Goal: Transaction & Acquisition: Subscribe to service/newsletter

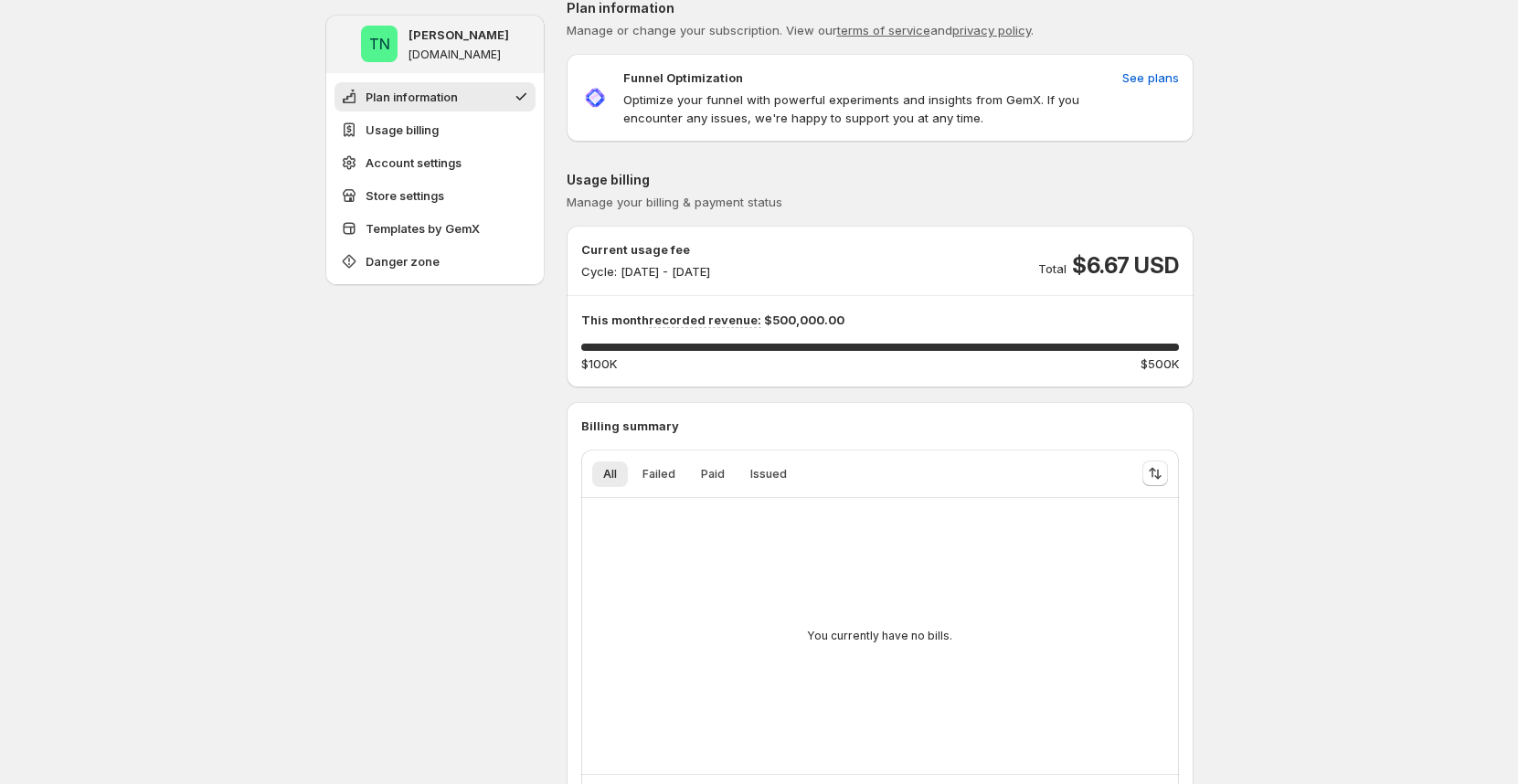
scroll to position [292, 0]
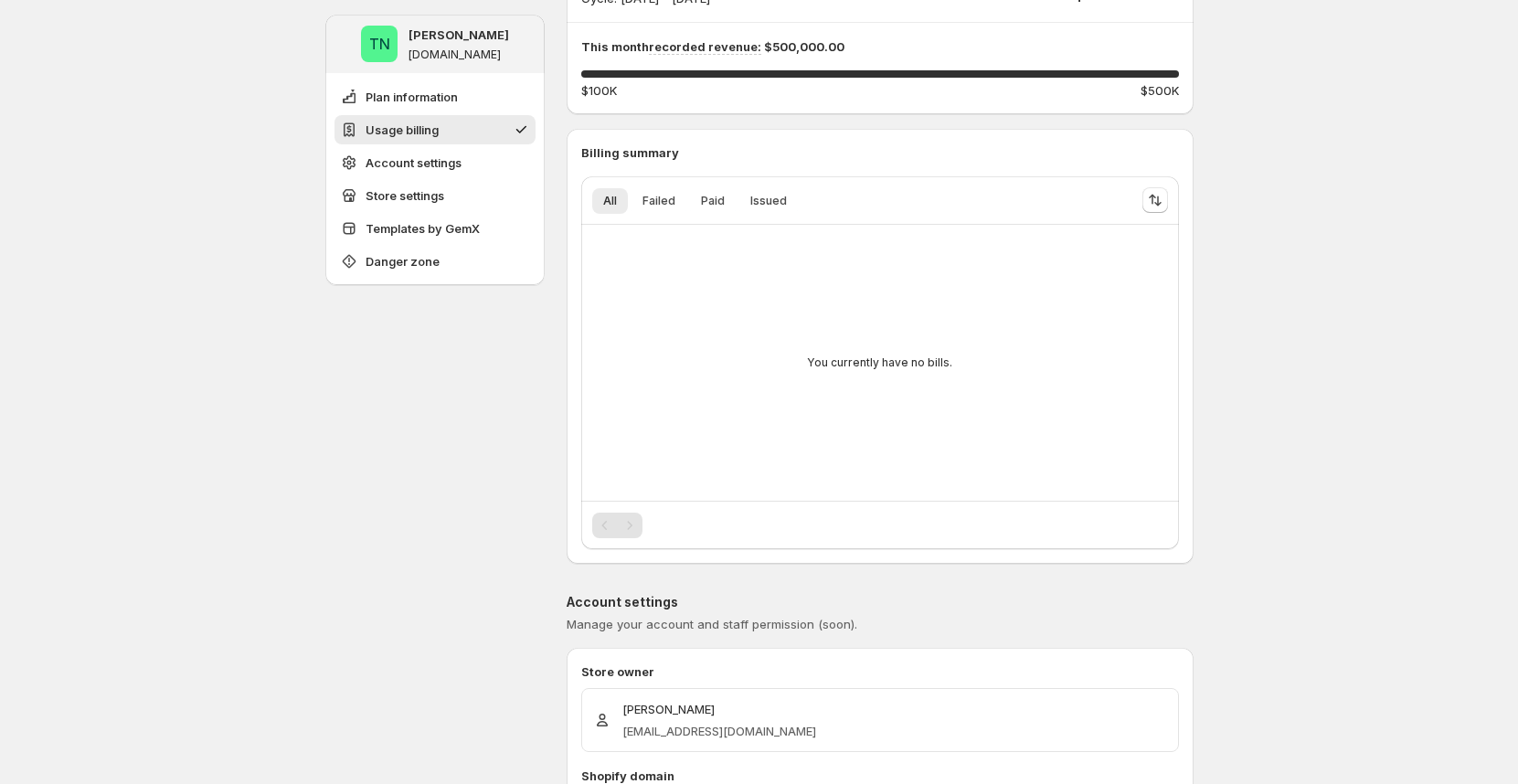
click at [791, 387] on div "You currently have no bills." at bounding box center [879, 363] width 568 height 246
drag, startPoint x: 783, startPoint y: 342, endPoint x: 1026, endPoint y: 360, distance: 243.7
click at [1016, 359] on div "You currently have no bills." at bounding box center [879, 363] width 568 height 246
click at [1030, 360] on div "You currently have no bills." at bounding box center [879, 363] width 568 height 246
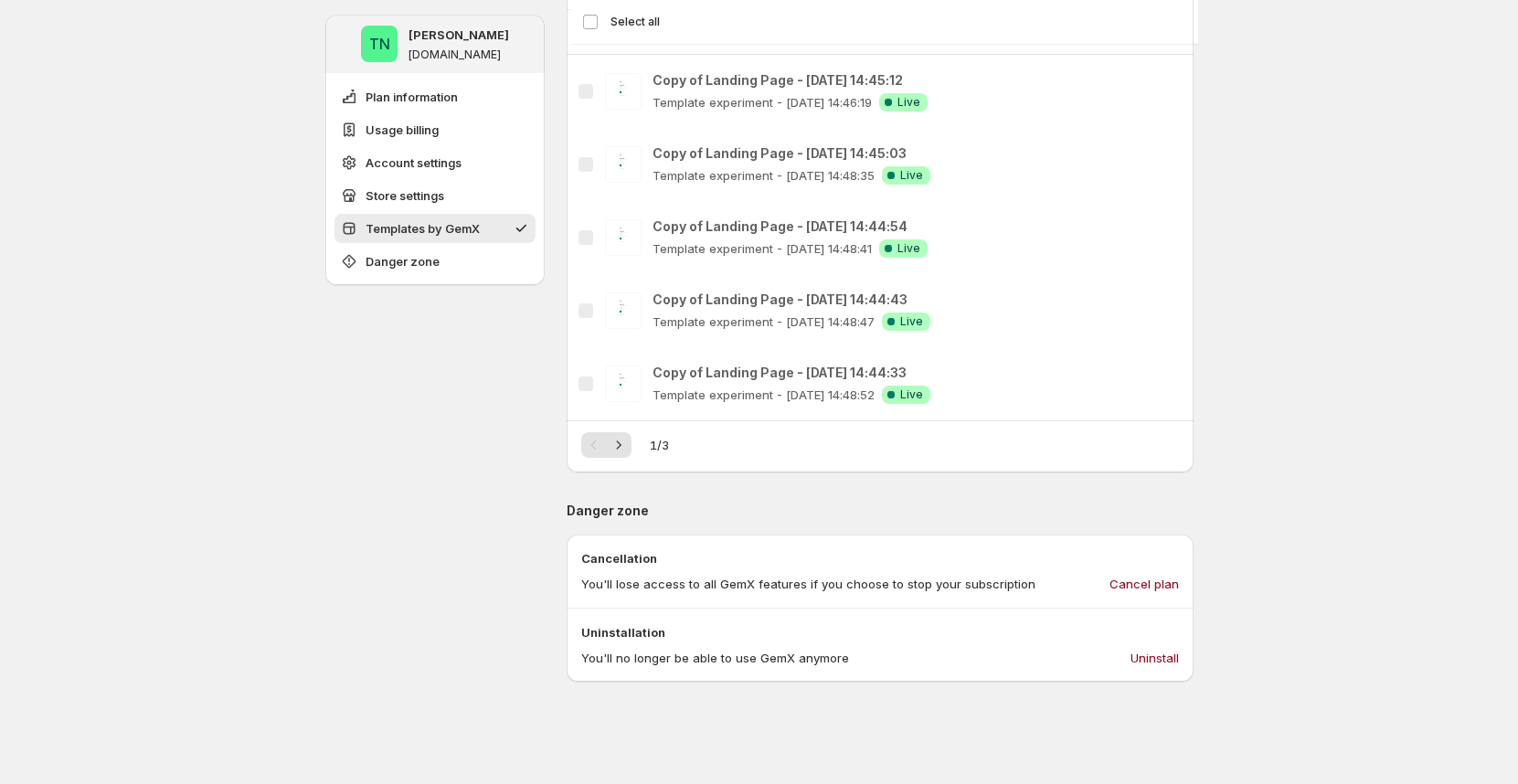
scroll to position [1710, 0]
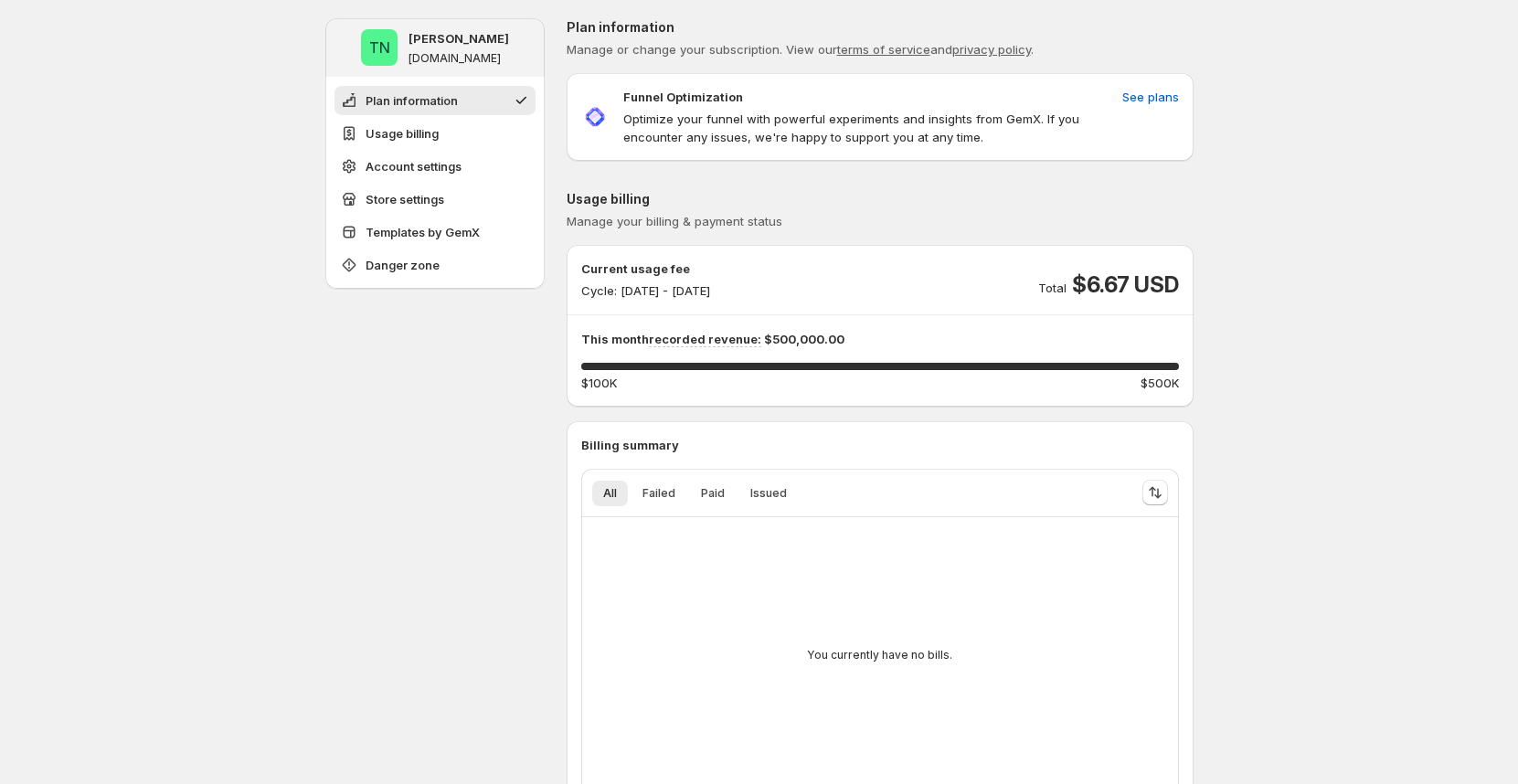
drag, startPoint x: 308, startPoint y: 440, endPoint x: 528, endPoint y: 433, distance: 220.1
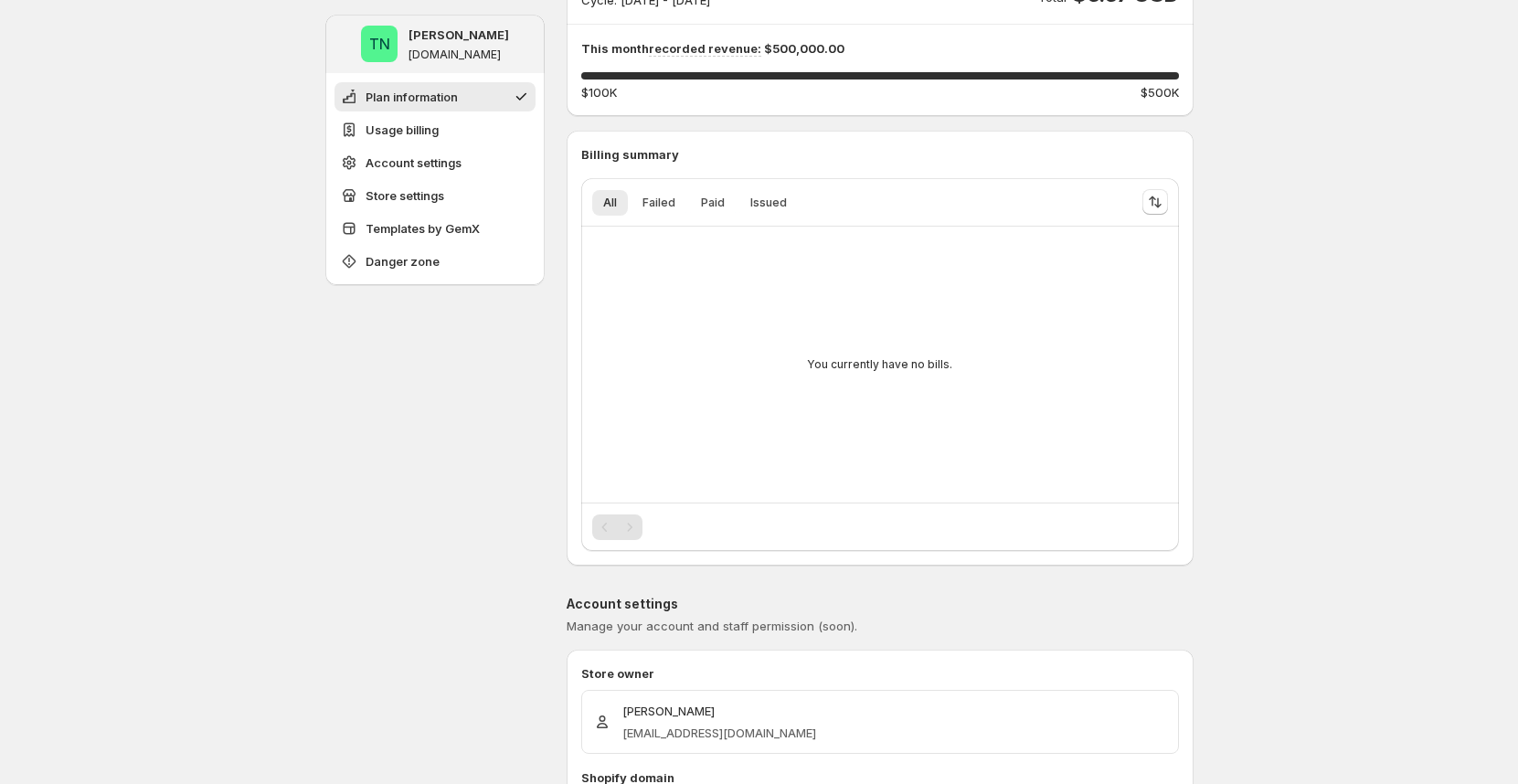
scroll to position [307, 0]
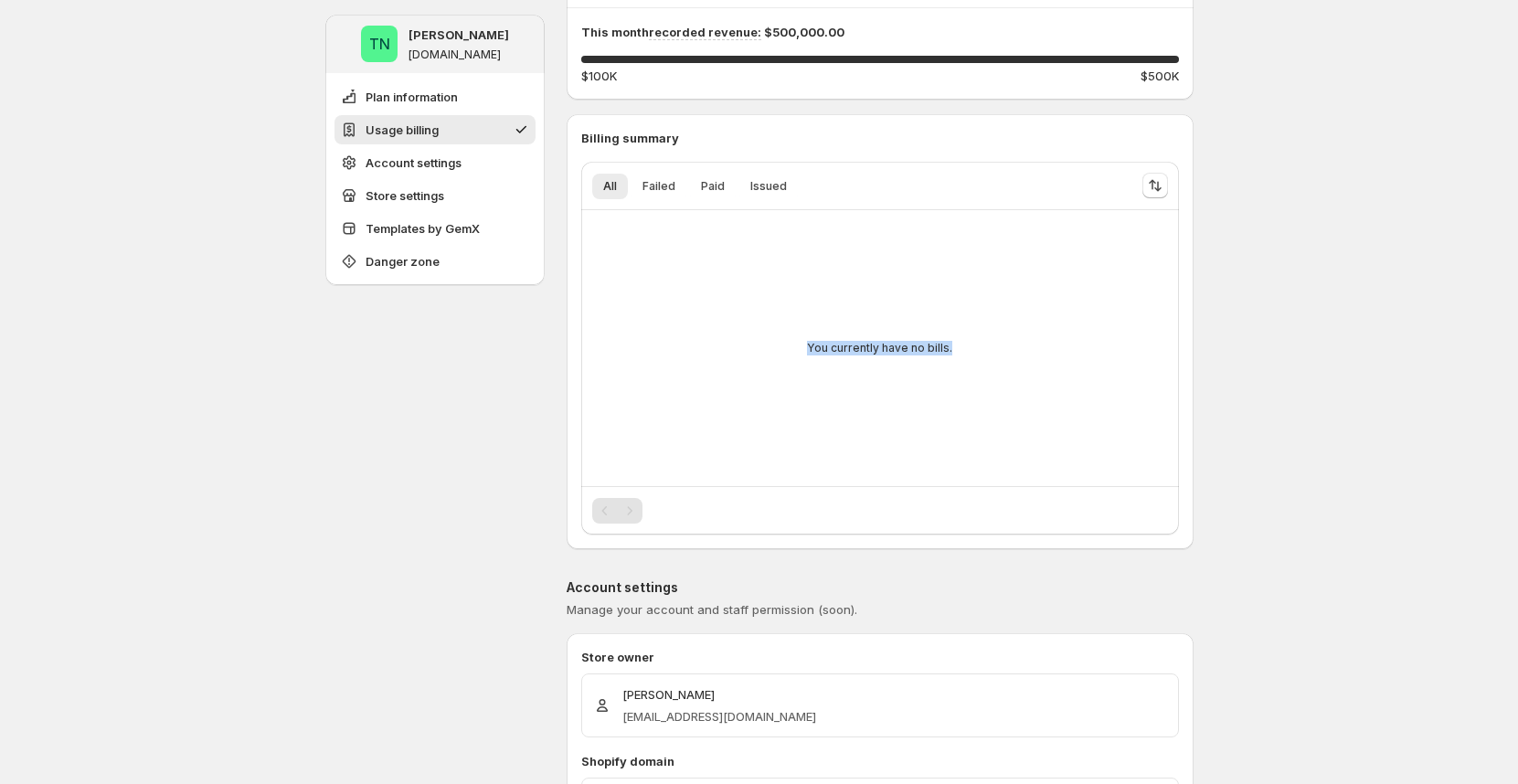
drag, startPoint x: 808, startPoint y: 272, endPoint x: 983, endPoint y: 405, distance: 219.8
click at [983, 413] on div "You currently have no bills." at bounding box center [879, 348] width 568 height 246
click at [995, 356] on div "You currently have no bills." at bounding box center [879, 348] width 568 height 246
drag, startPoint x: 986, startPoint y: 324, endPoint x: 944, endPoint y: 348, distance: 48.4
click at [944, 348] on div "You currently have no bills." at bounding box center [879, 348] width 568 height 246
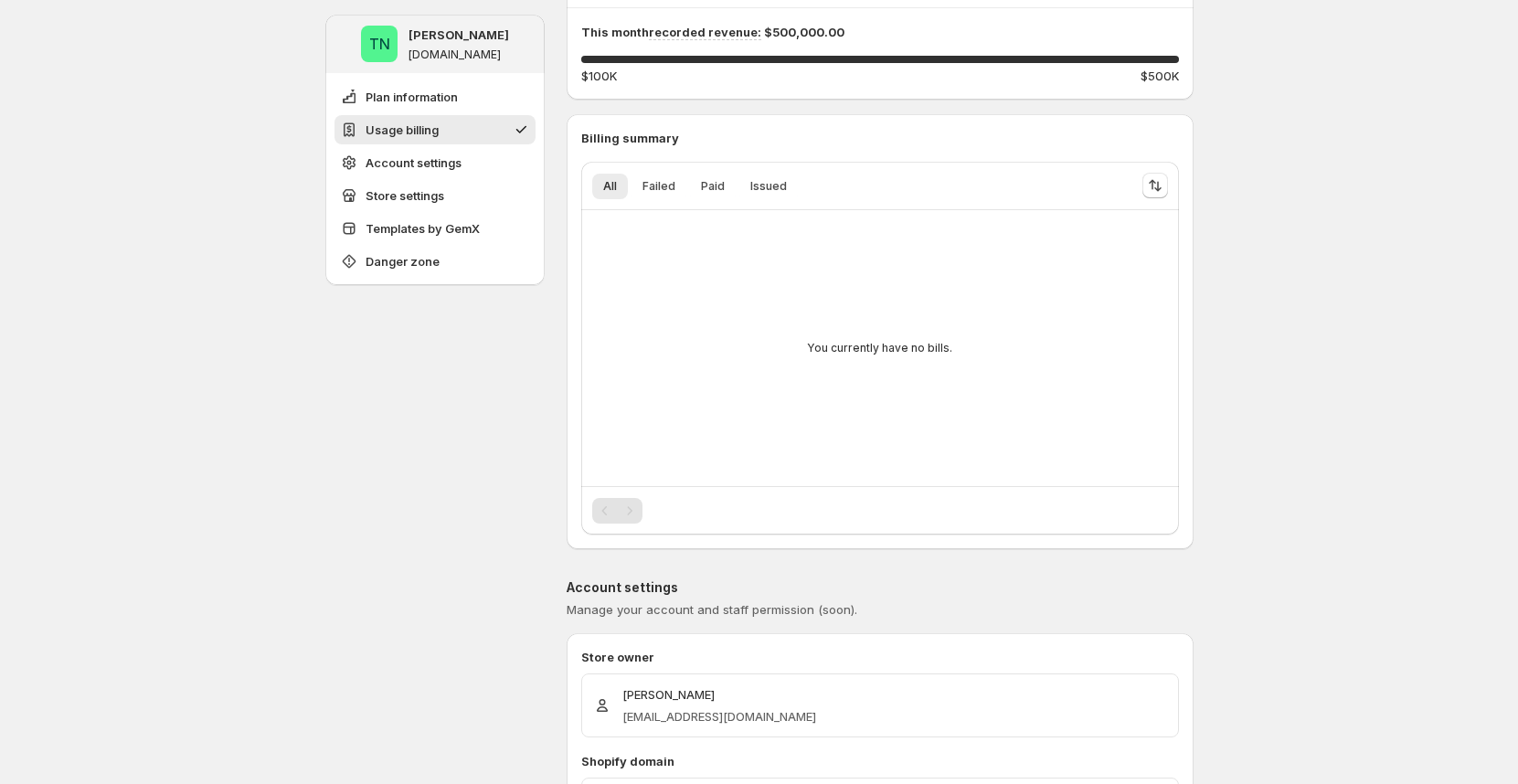
drag, startPoint x: 935, startPoint y: 357, endPoint x: 1040, endPoint y: 383, distance: 108.2
click at [1040, 383] on div "You currently have no bills." at bounding box center [879, 348] width 568 height 246
drag, startPoint x: 1015, startPoint y: 356, endPoint x: 818, endPoint y: 317, distance: 200.8
click at [818, 317] on div "You currently have no bills." at bounding box center [879, 348] width 568 height 246
click at [892, 316] on div "You currently have no bills." at bounding box center [879, 348] width 568 height 246
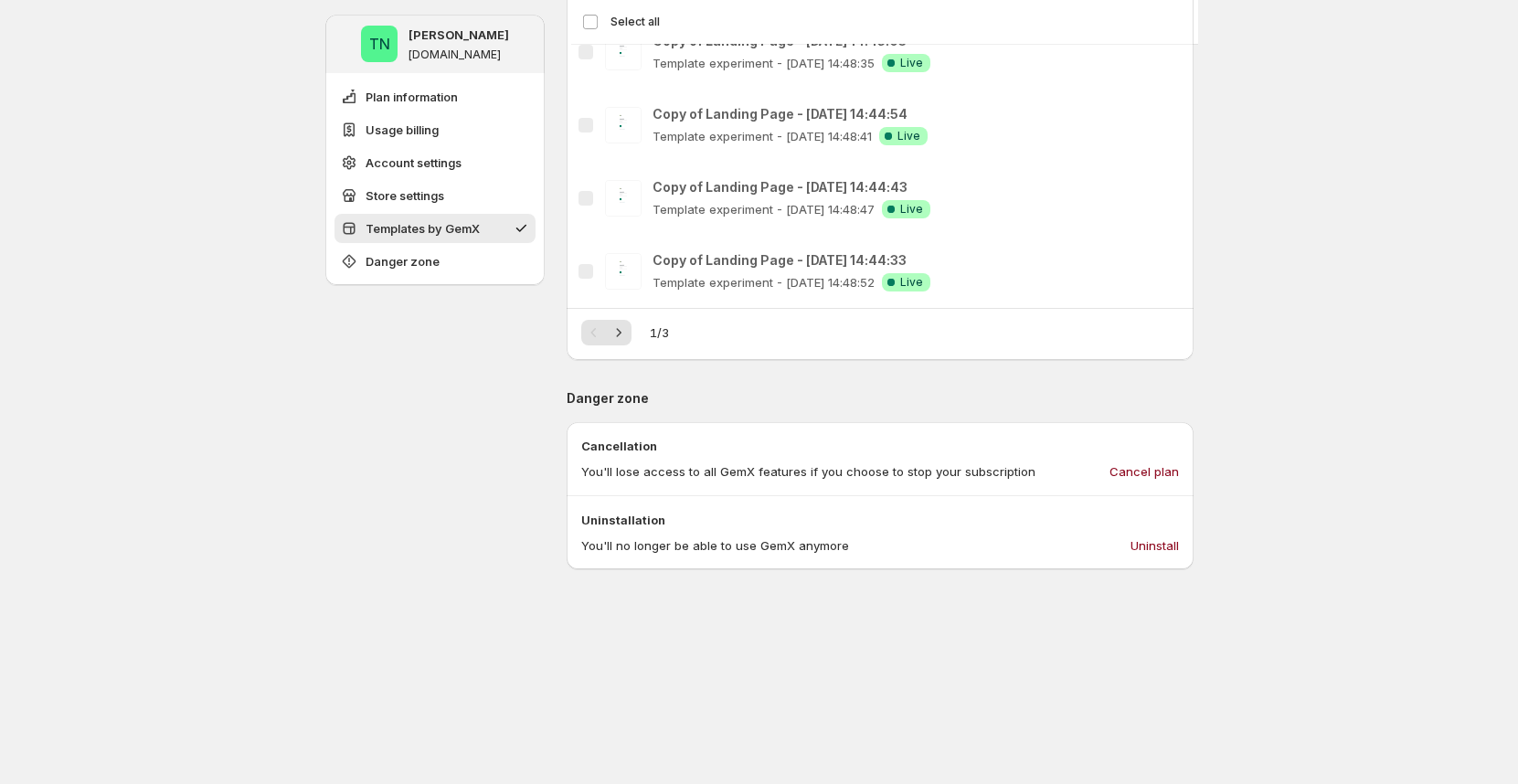
scroll to position [1802, 0]
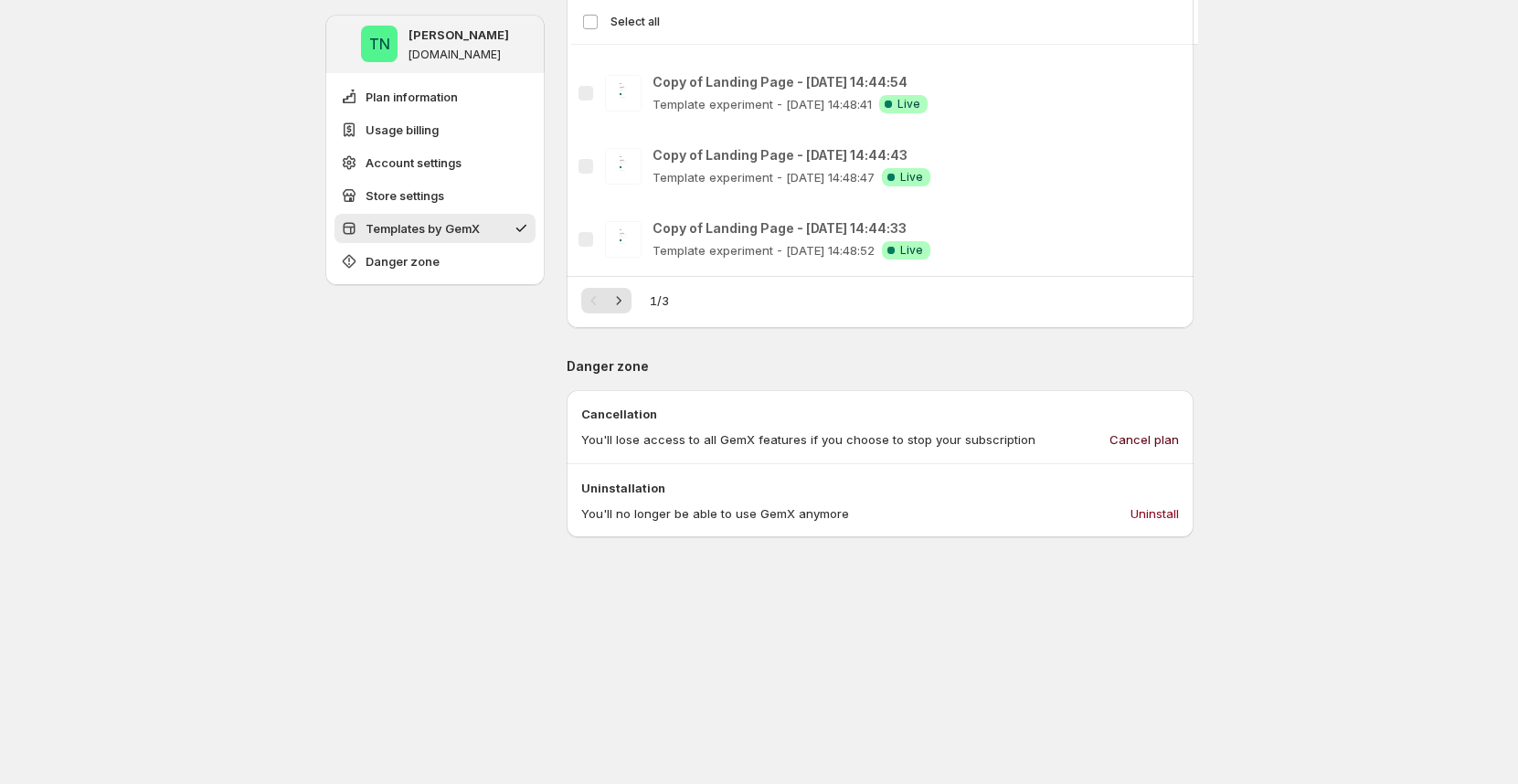
click at [1174, 441] on span "Cancel plan" at bounding box center [1144, 439] width 69 height 19
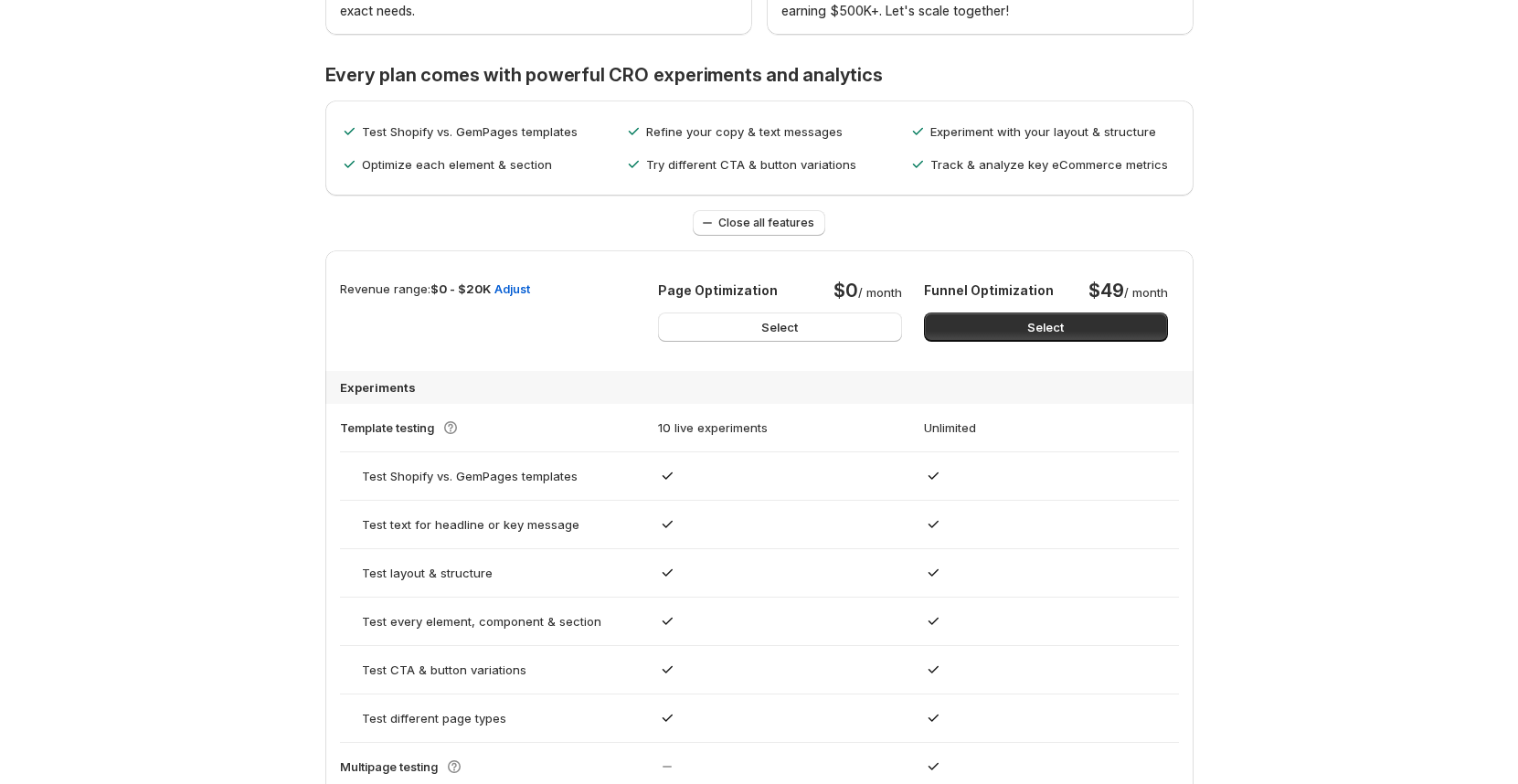
scroll to position [0, 0]
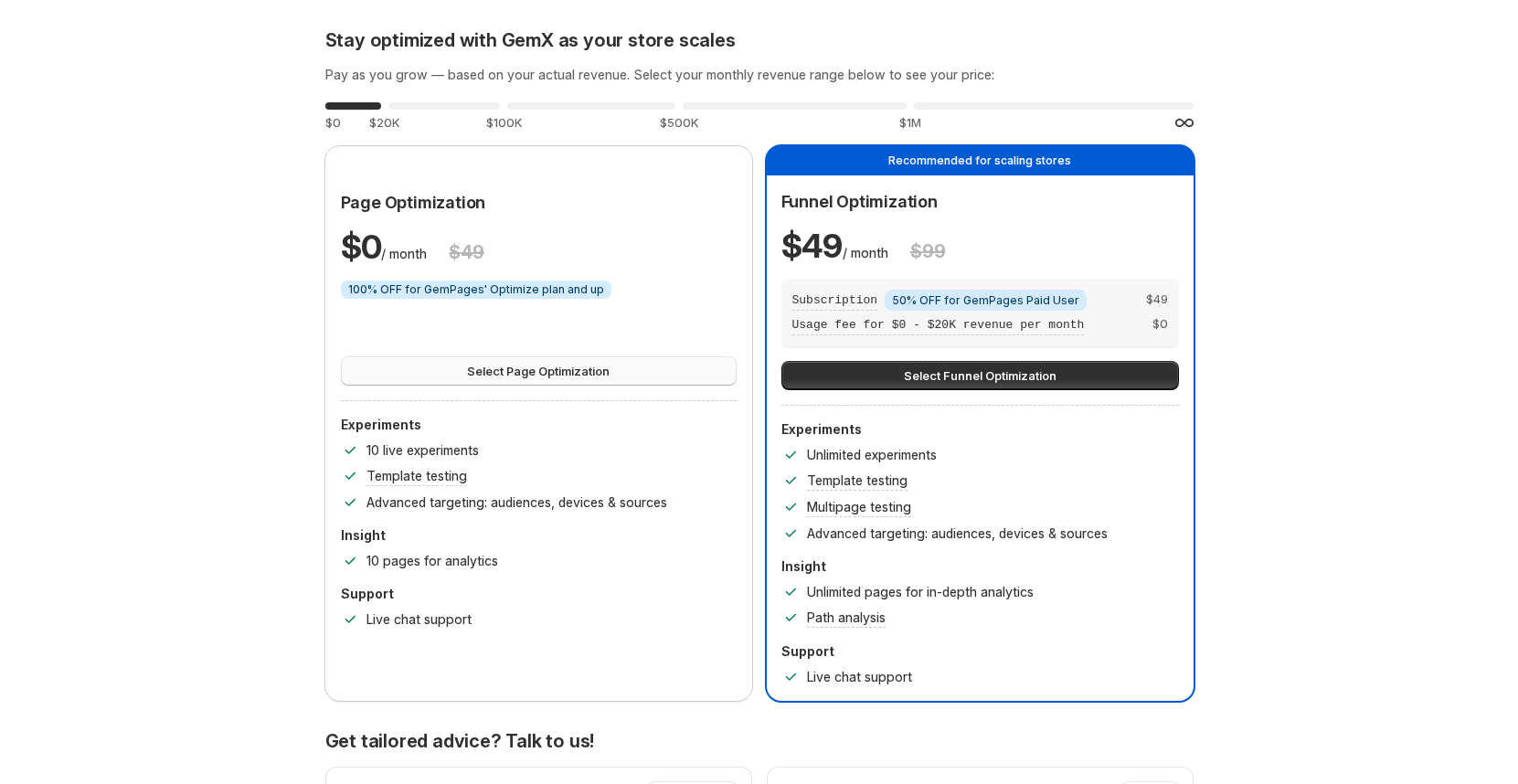
click at [562, 371] on span "Select Page Optimization" at bounding box center [539, 370] width 143 height 19
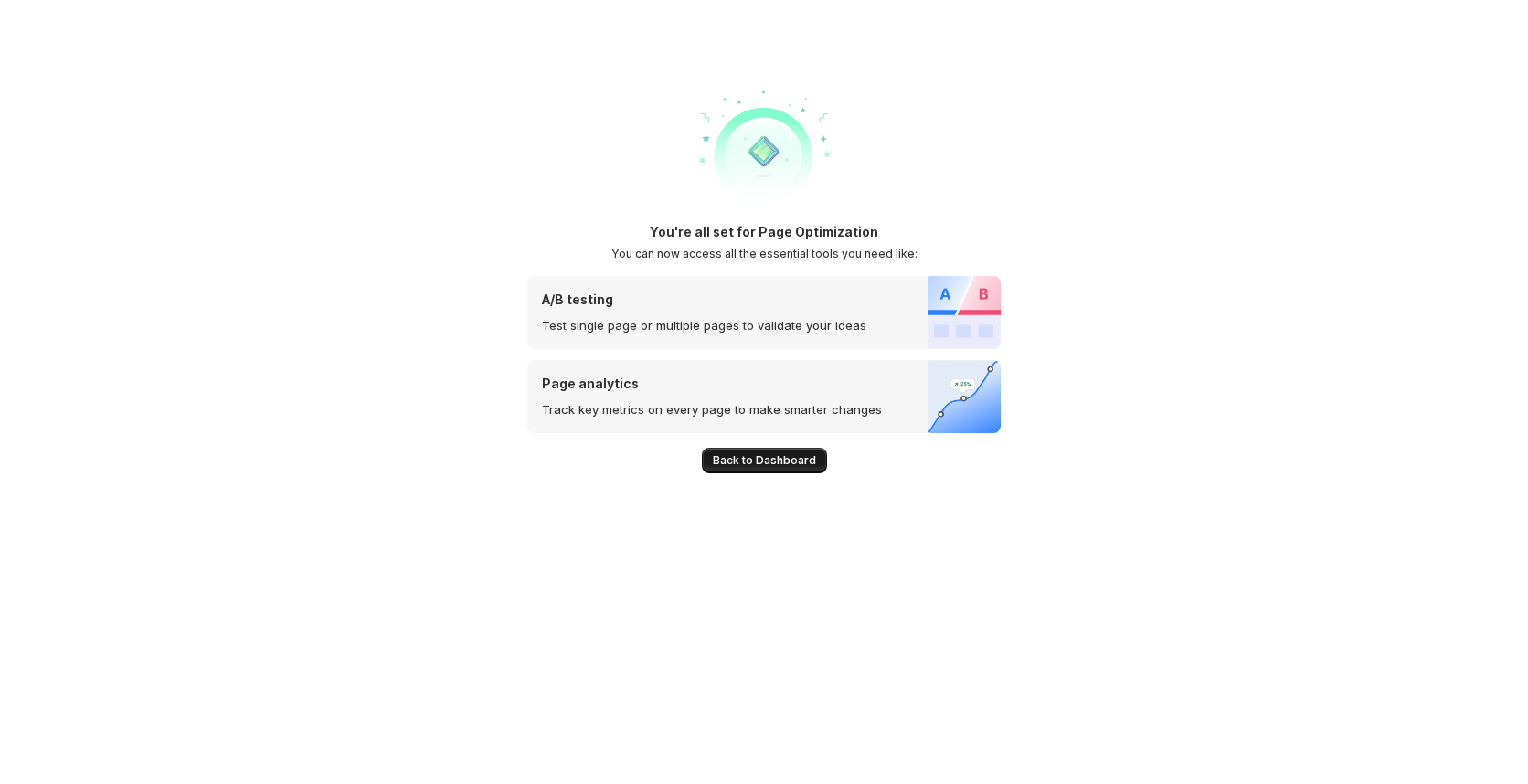
click at [735, 455] on span "Back to Dashboard" at bounding box center [764, 460] width 104 height 15
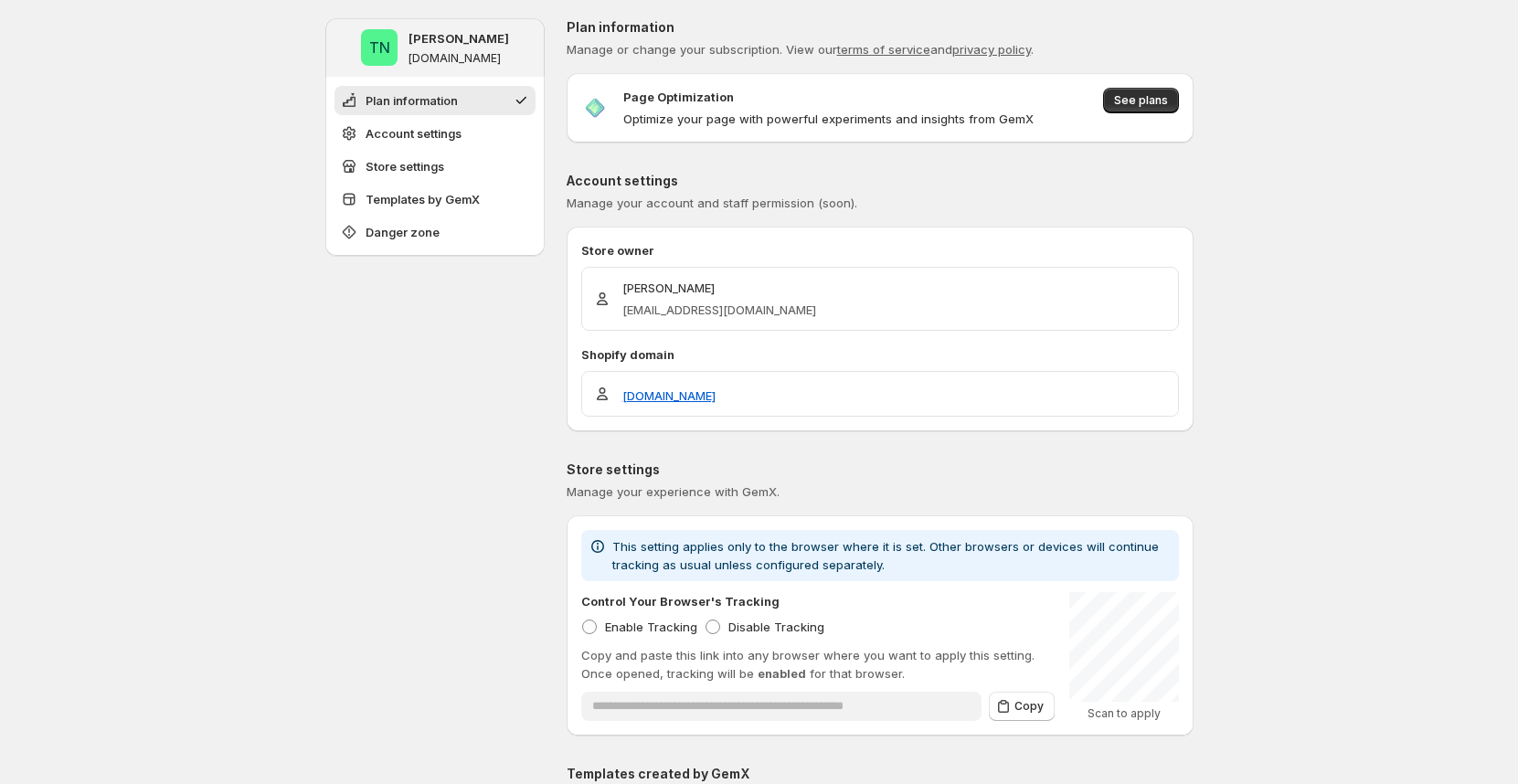
click at [869, 189] on p "Account settings" at bounding box center [879, 181] width 627 height 19
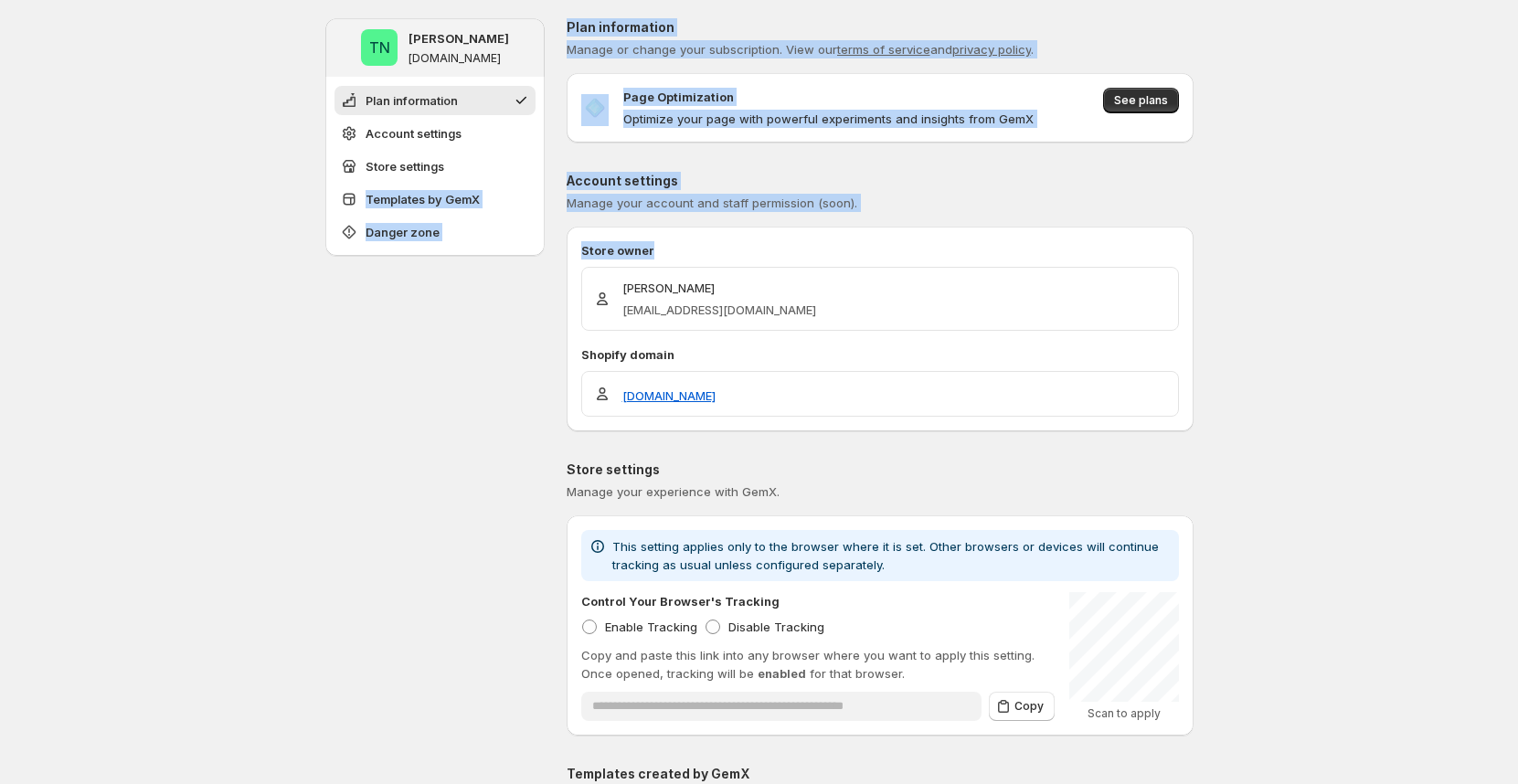
drag, startPoint x: 556, startPoint y: 175, endPoint x: 1049, endPoint y: 242, distance: 497.5
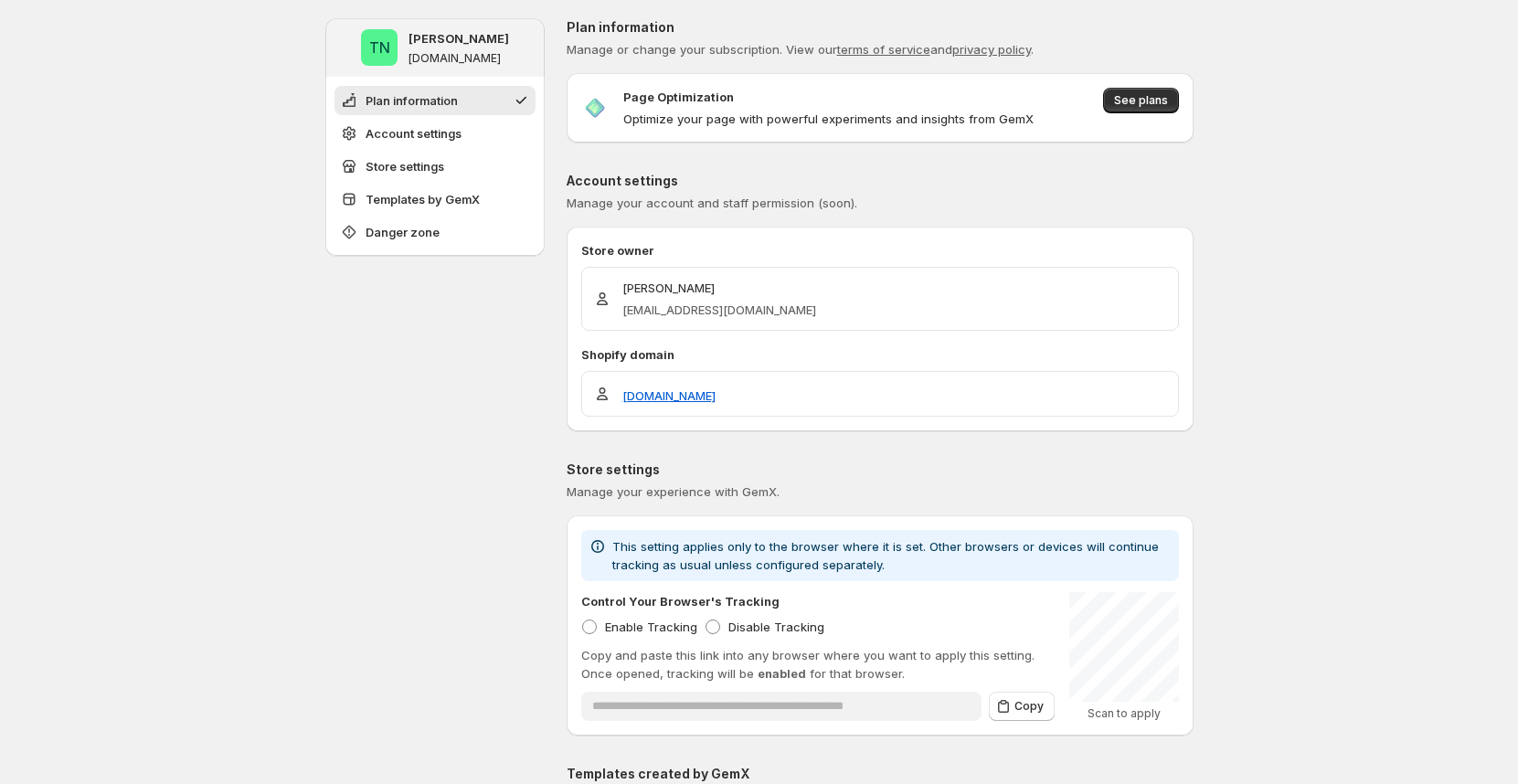
click at [980, 198] on span "Manage your account and staff permission (soon)." at bounding box center [879, 202] width 627 height 19
click at [650, 194] on span "Manage your account and staff permission (soon)." at bounding box center [879, 202] width 627 height 19
click at [1130, 107] on span "See plans" at bounding box center [1140, 100] width 54 height 15
drag, startPoint x: 586, startPoint y: 88, endPoint x: 826, endPoint y: 105, distance: 240.6
click at [826, 105] on div "Page Optimization Optimize your page with powerful experiments and insights fro…" at bounding box center [807, 108] width 453 height 40
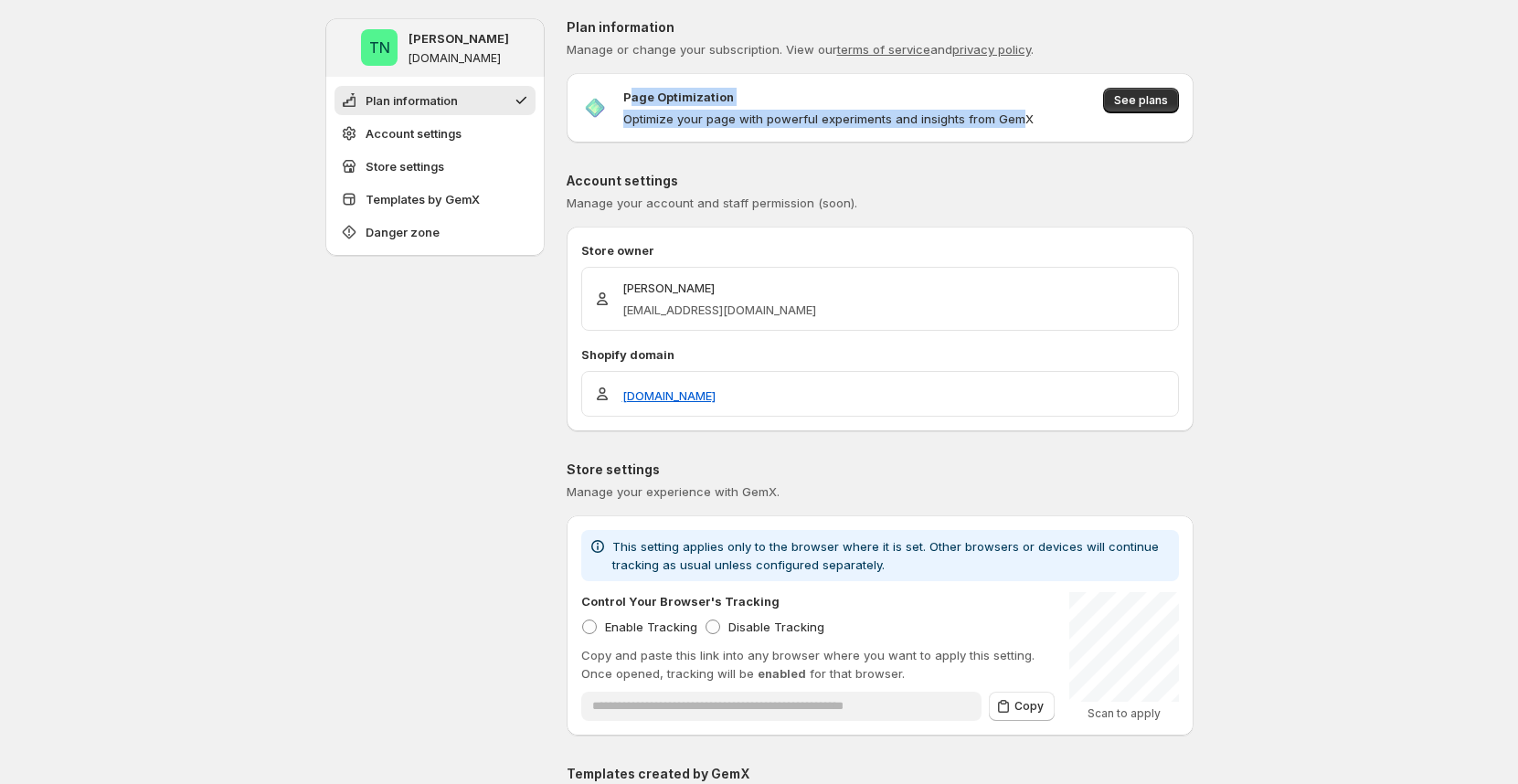
drag, startPoint x: 1020, startPoint y: 117, endPoint x: 635, endPoint y: 100, distance: 385.4
click at [635, 100] on div "Page Optimization Optimize your page with powerful experiments and insights fro…" at bounding box center [828, 108] width 411 height 40
drag, startPoint x: 619, startPoint y: 102, endPoint x: 970, endPoint y: 117, distance: 351.3
click at [948, 117] on div "Page Optimization Optimize your page with powerful experiments and insights fro…" at bounding box center [807, 108] width 453 height 40
drag, startPoint x: 1060, startPoint y: 117, endPoint x: 753, endPoint y: 89, distance: 308.3
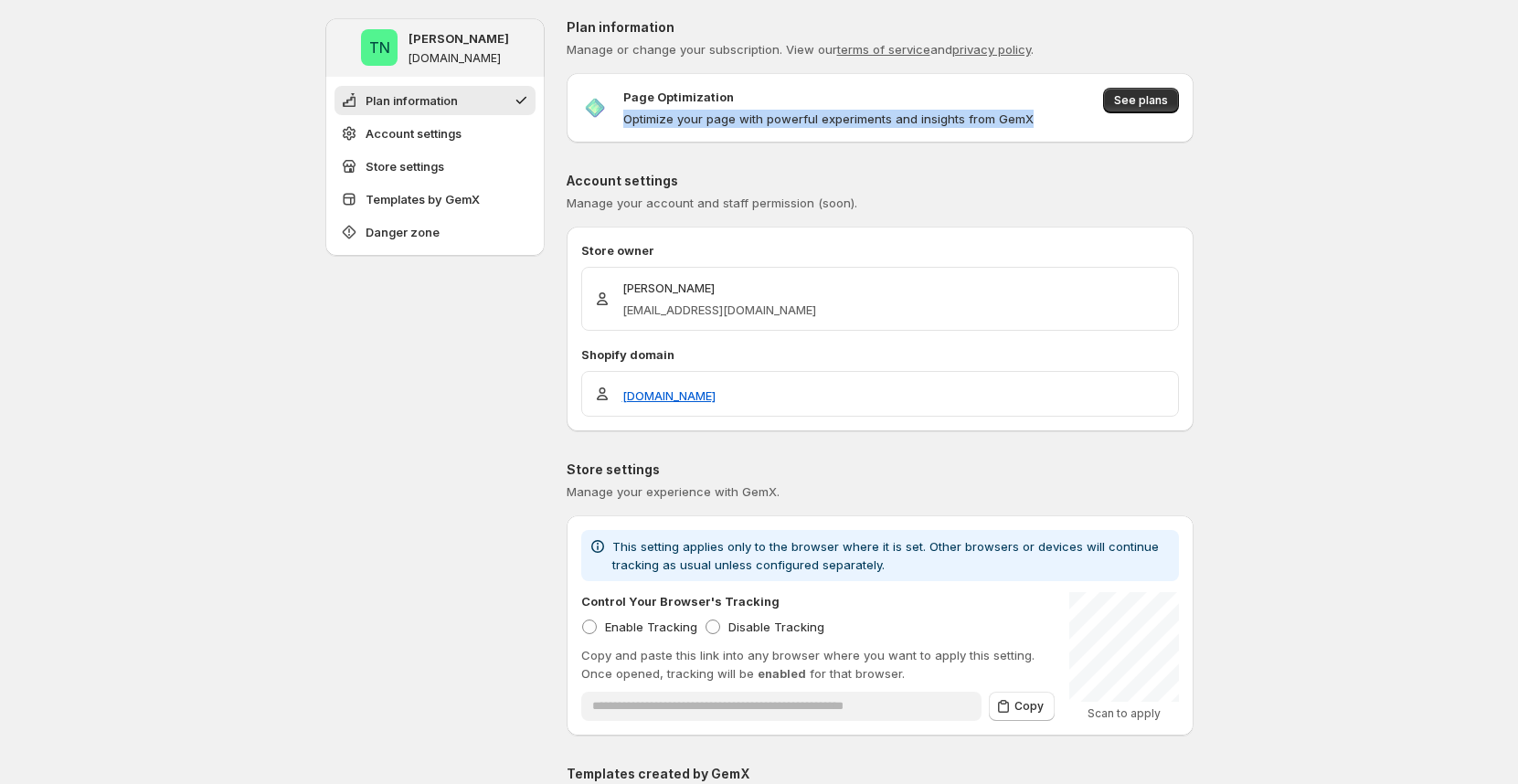
click at [753, 89] on div "Page Optimization Optimize your page with powerful experiments and insights fro…" at bounding box center [879, 108] width 598 height 40
click at [831, 97] on div "Page Optimization" at bounding box center [828, 97] width 411 height 19
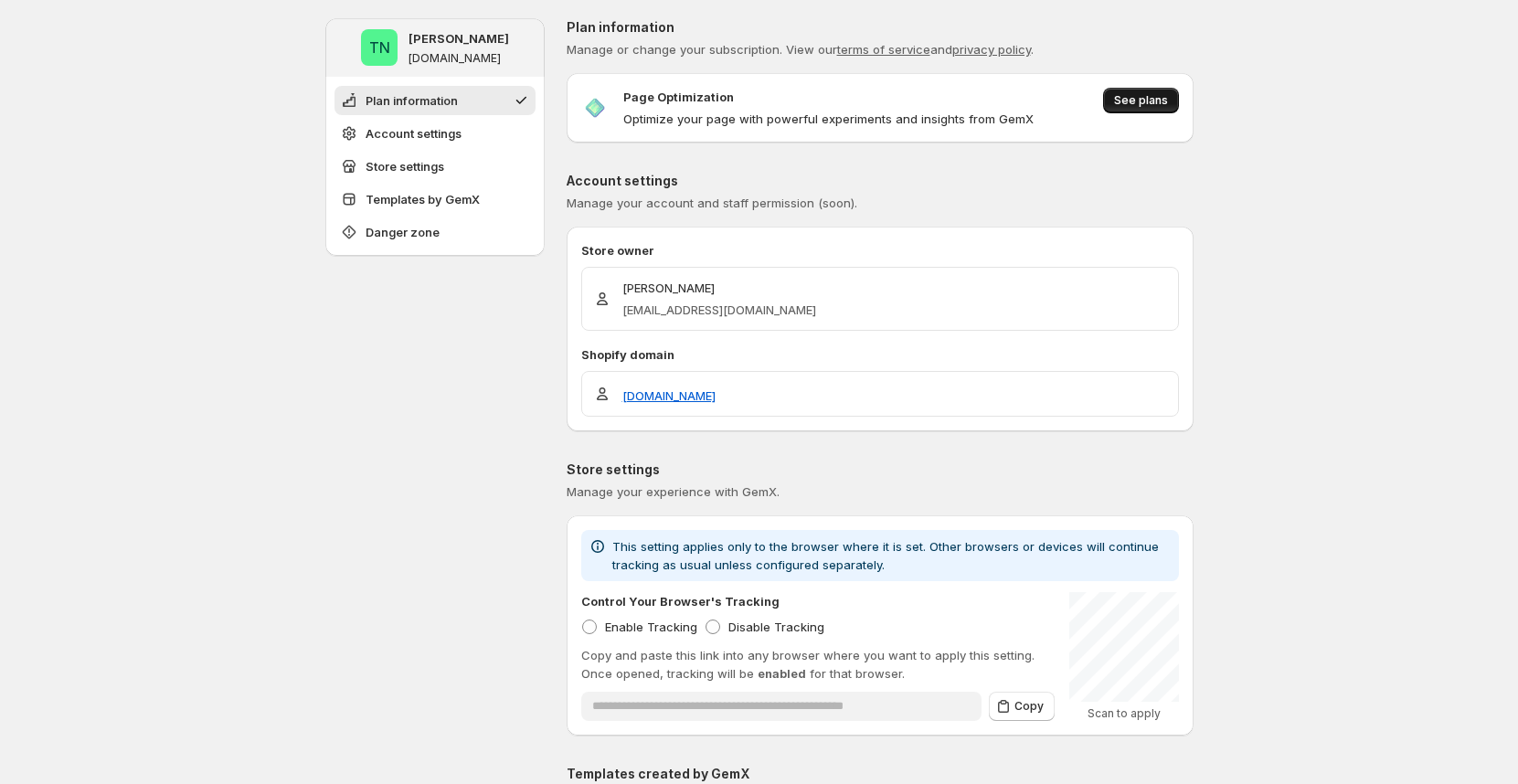
click at [1157, 90] on button "See plans" at bounding box center [1141, 101] width 76 height 25
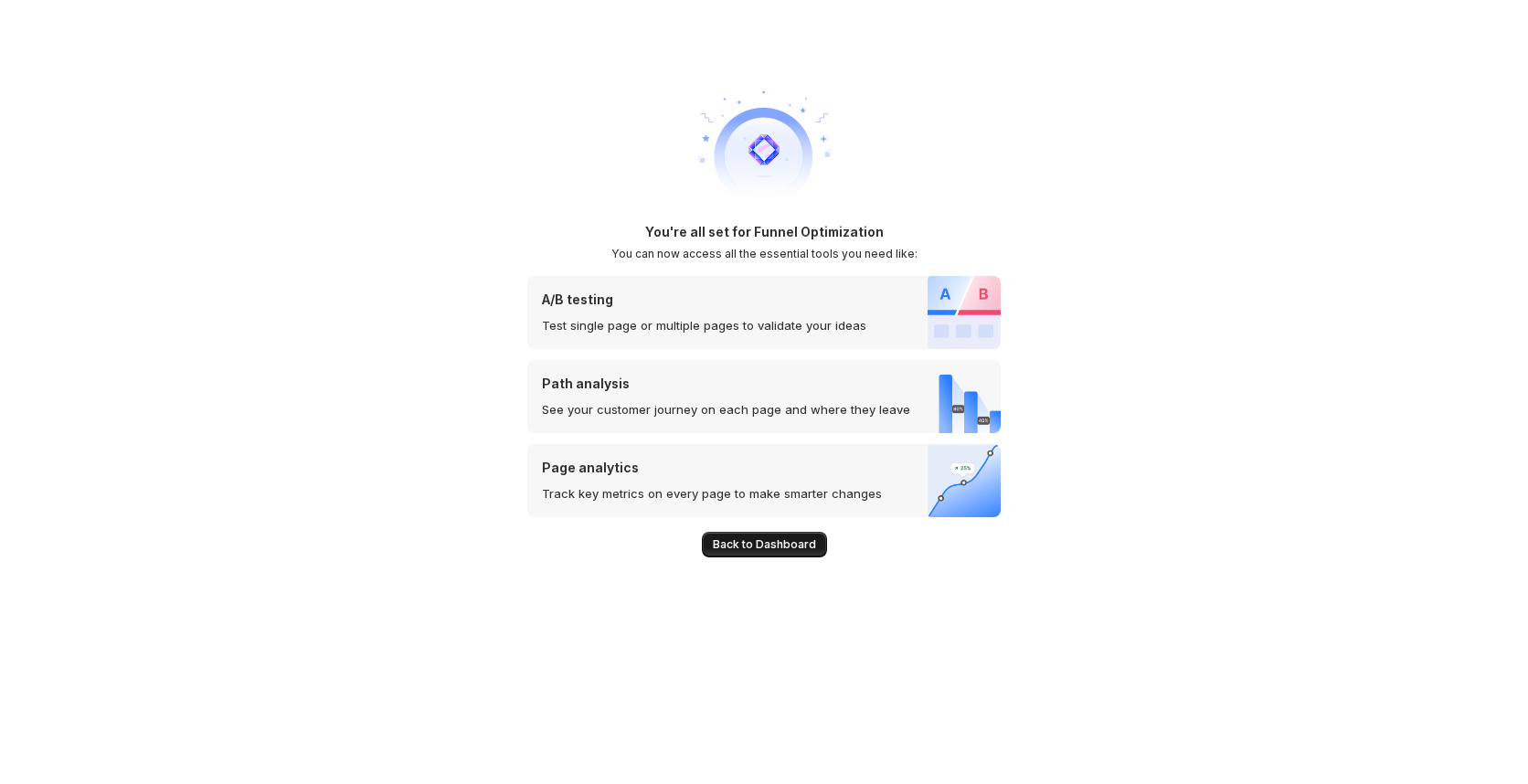
click at [721, 533] on button "Back to Dashboard" at bounding box center [764, 544] width 125 height 25
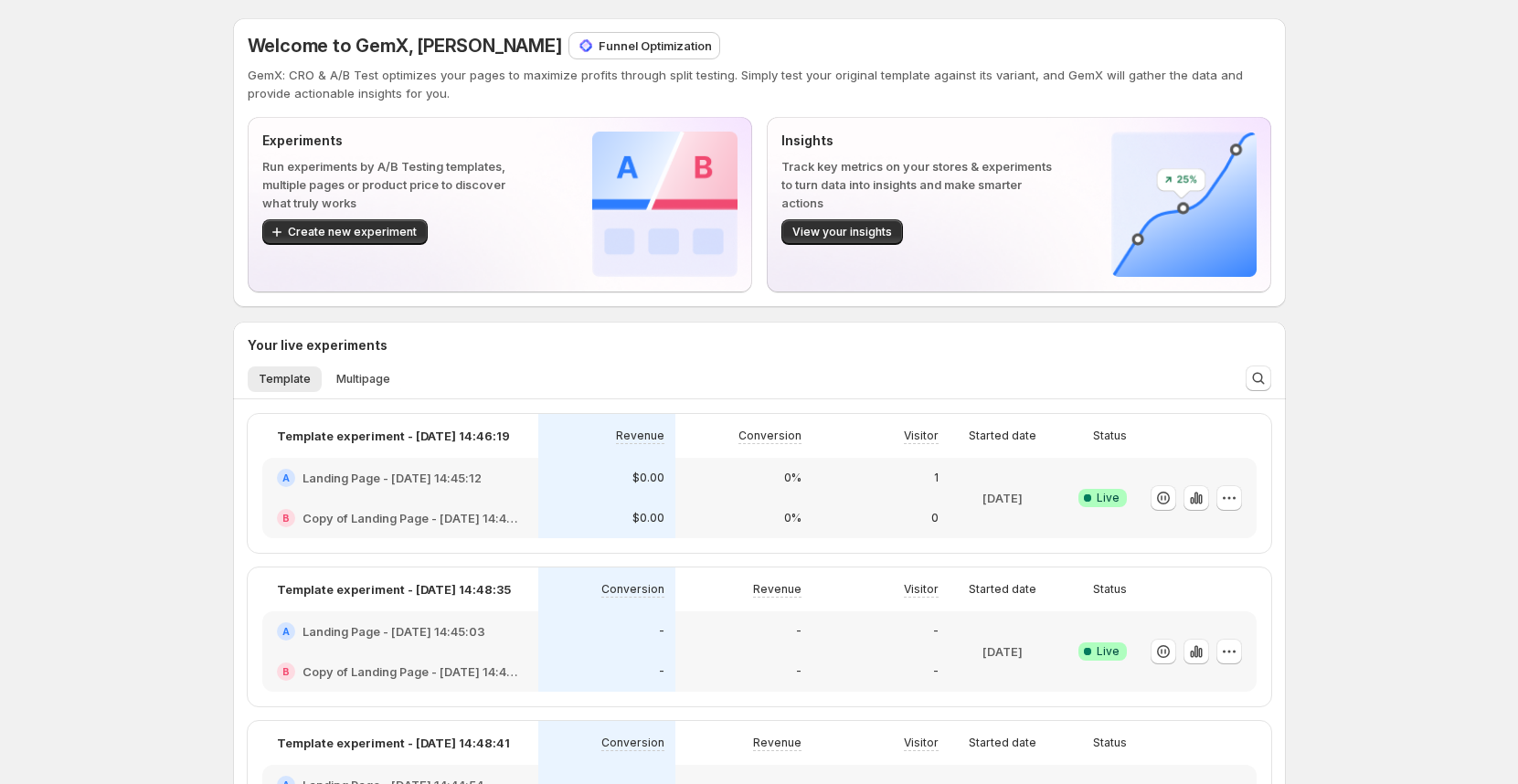
click at [1111, 354] on div "Your live experiments" at bounding box center [759, 345] width 1024 height 19
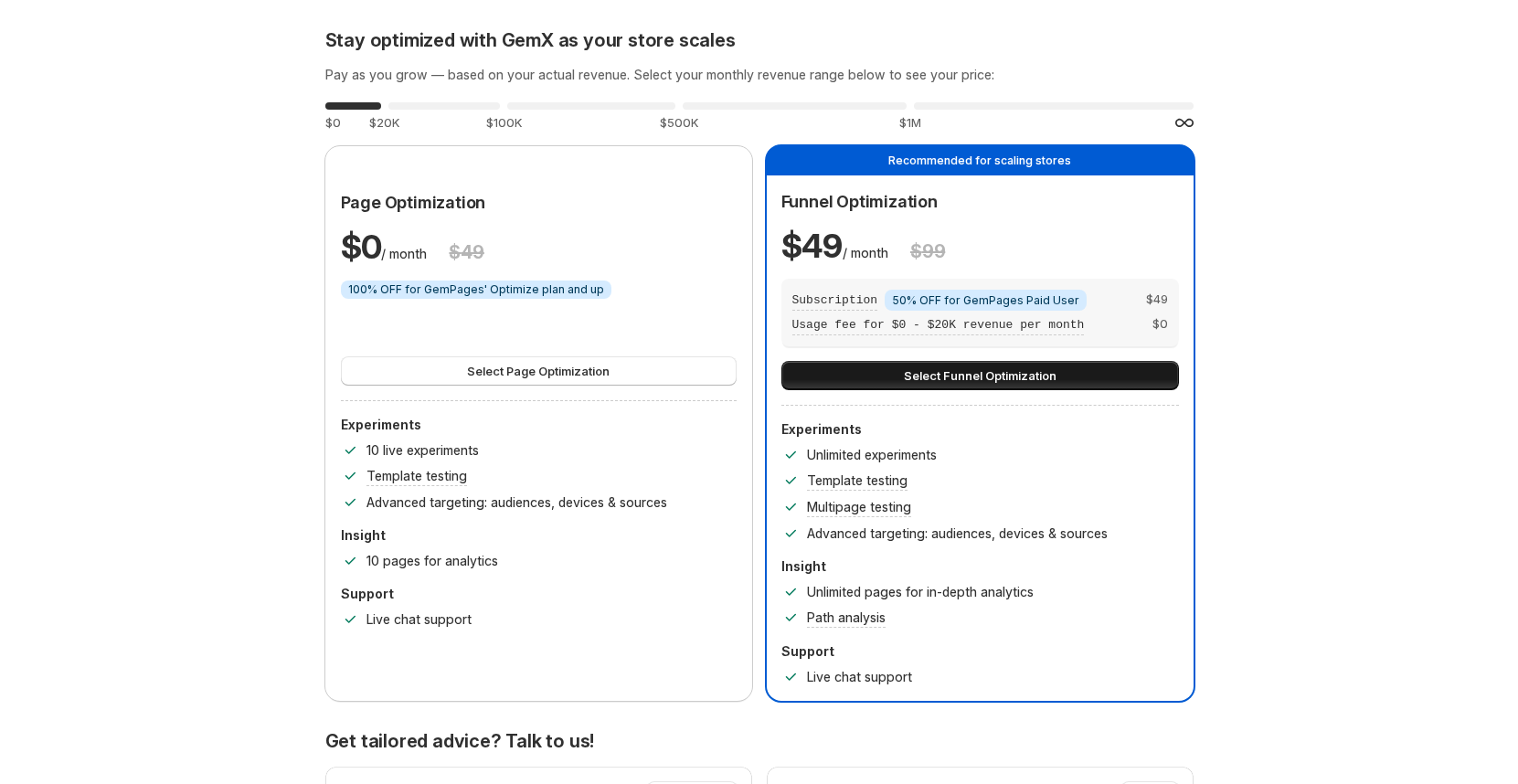
click at [1042, 371] on span "Select Funnel Optimization" at bounding box center [980, 375] width 153 height 19
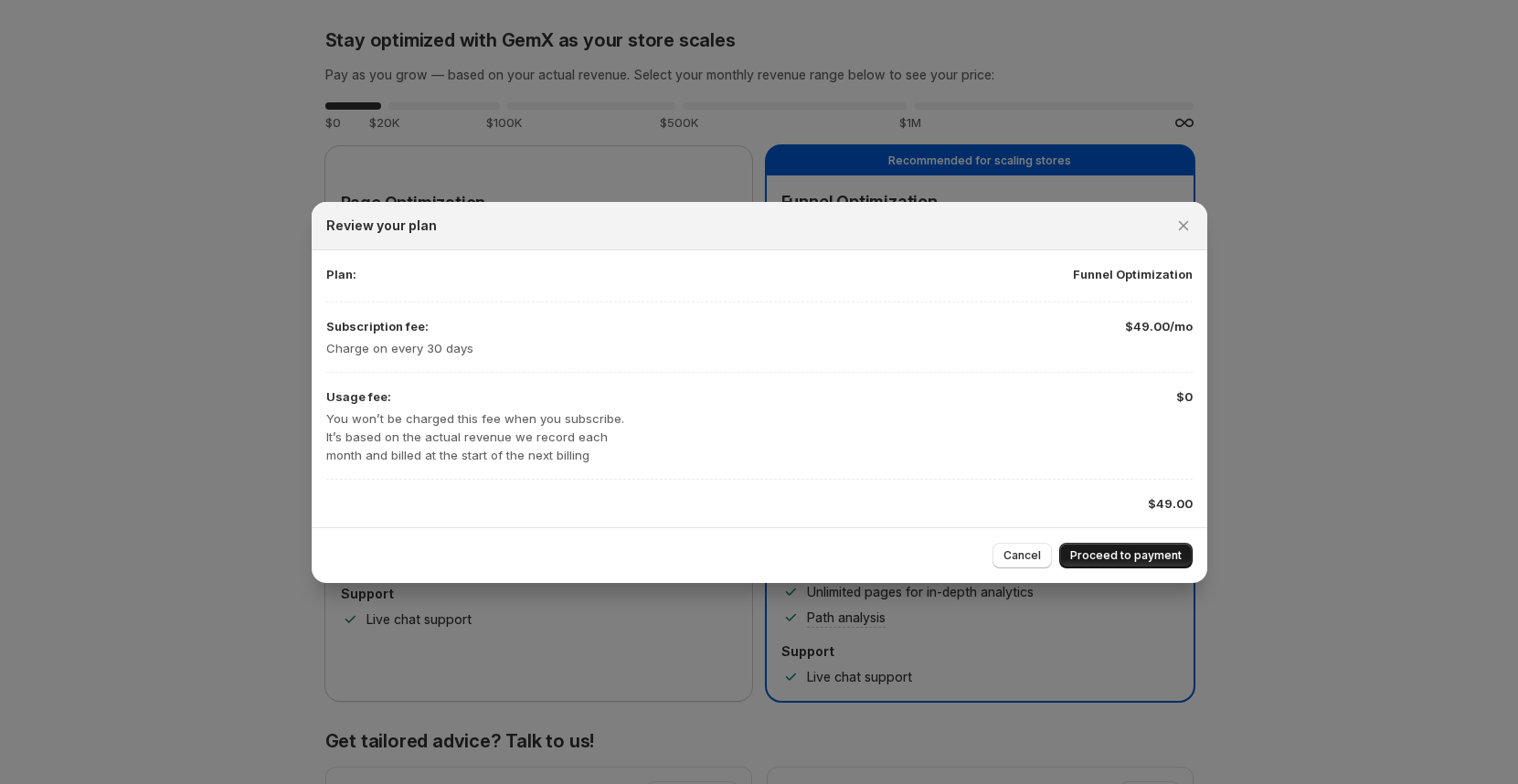
click at [1130, 560] on span "Proceed to payment" at bounding box center [1126, 555] width 112 height 15
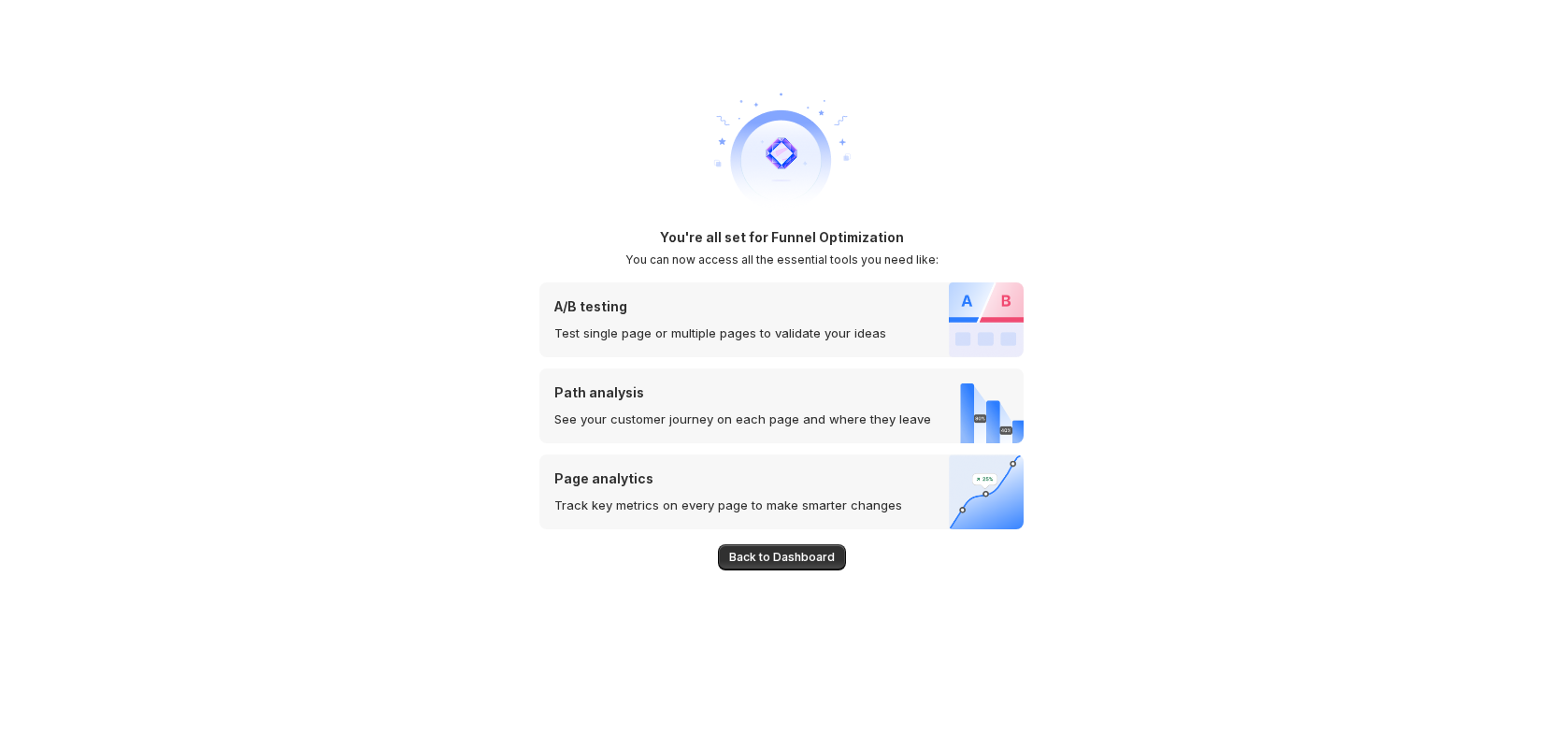
click at [1065, 92] on div "You're all set for Funnel Optimization You can now access all the essential too…" at bounding box center [781, 375] width 1563 height 750
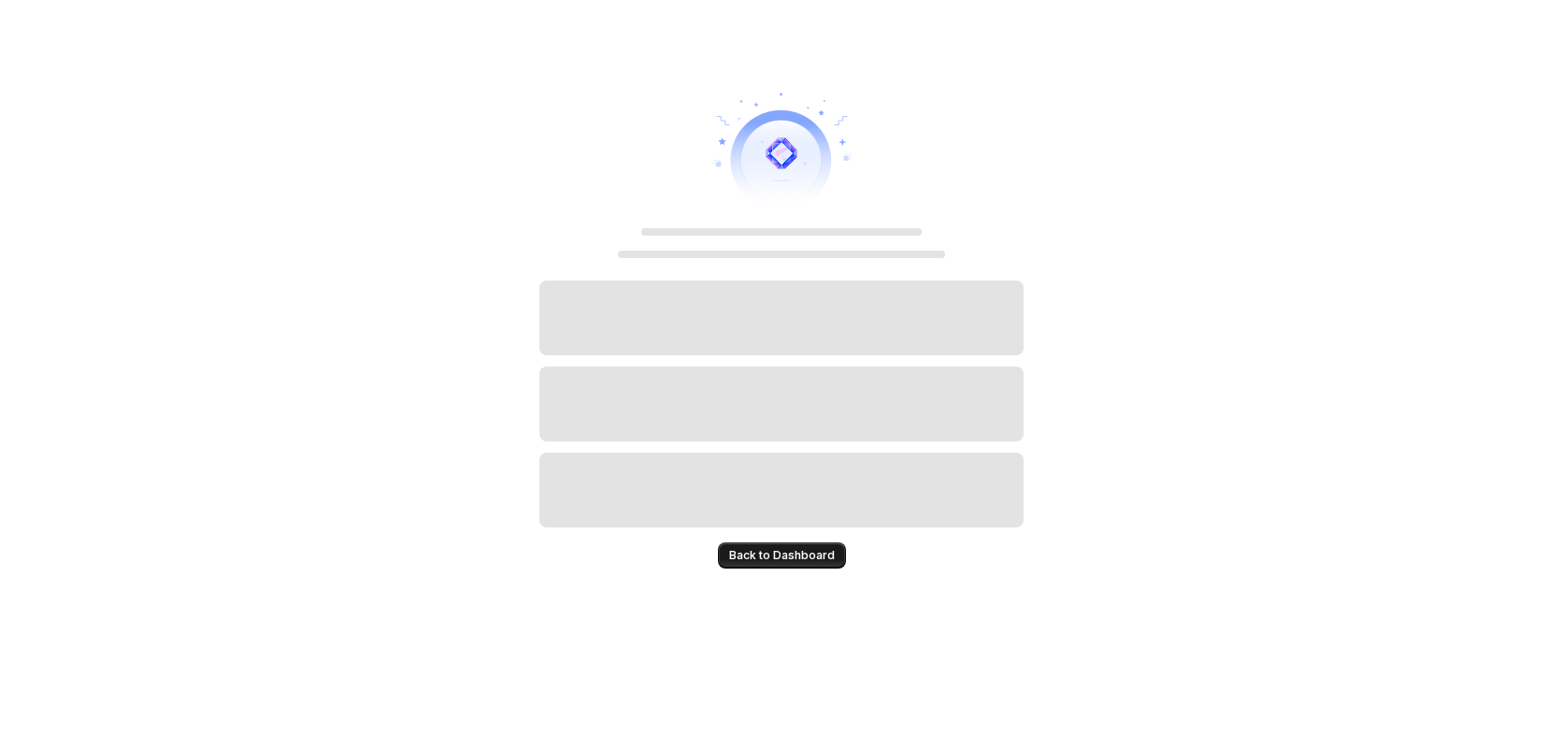
click at [757, 558] on span "Back to Dashboard" at bounding box center [782, 555] width 106 height 15
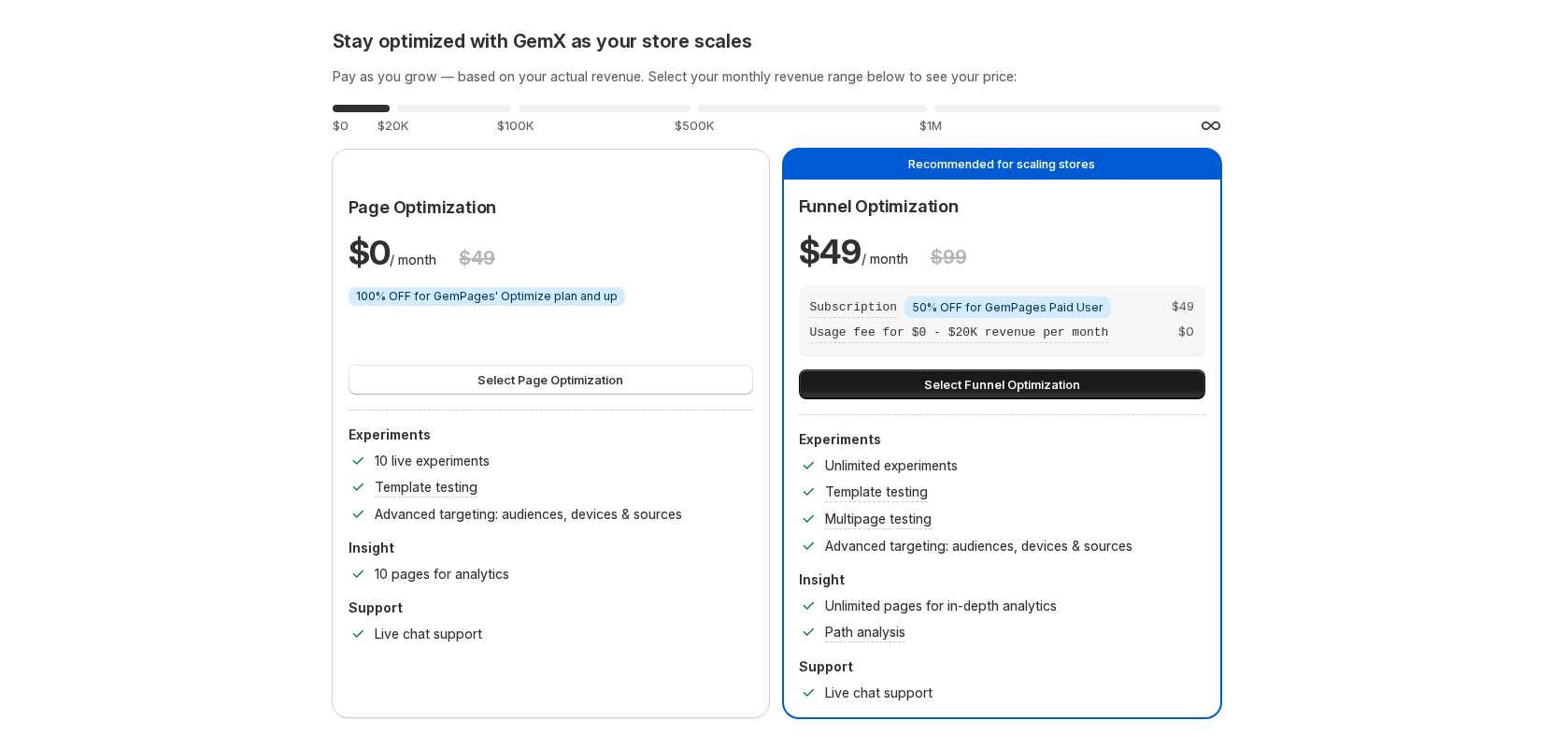
click at [946, 383] on span "Select Funnel Optimization" at bounding box center [1002, 384] width 156 height 19
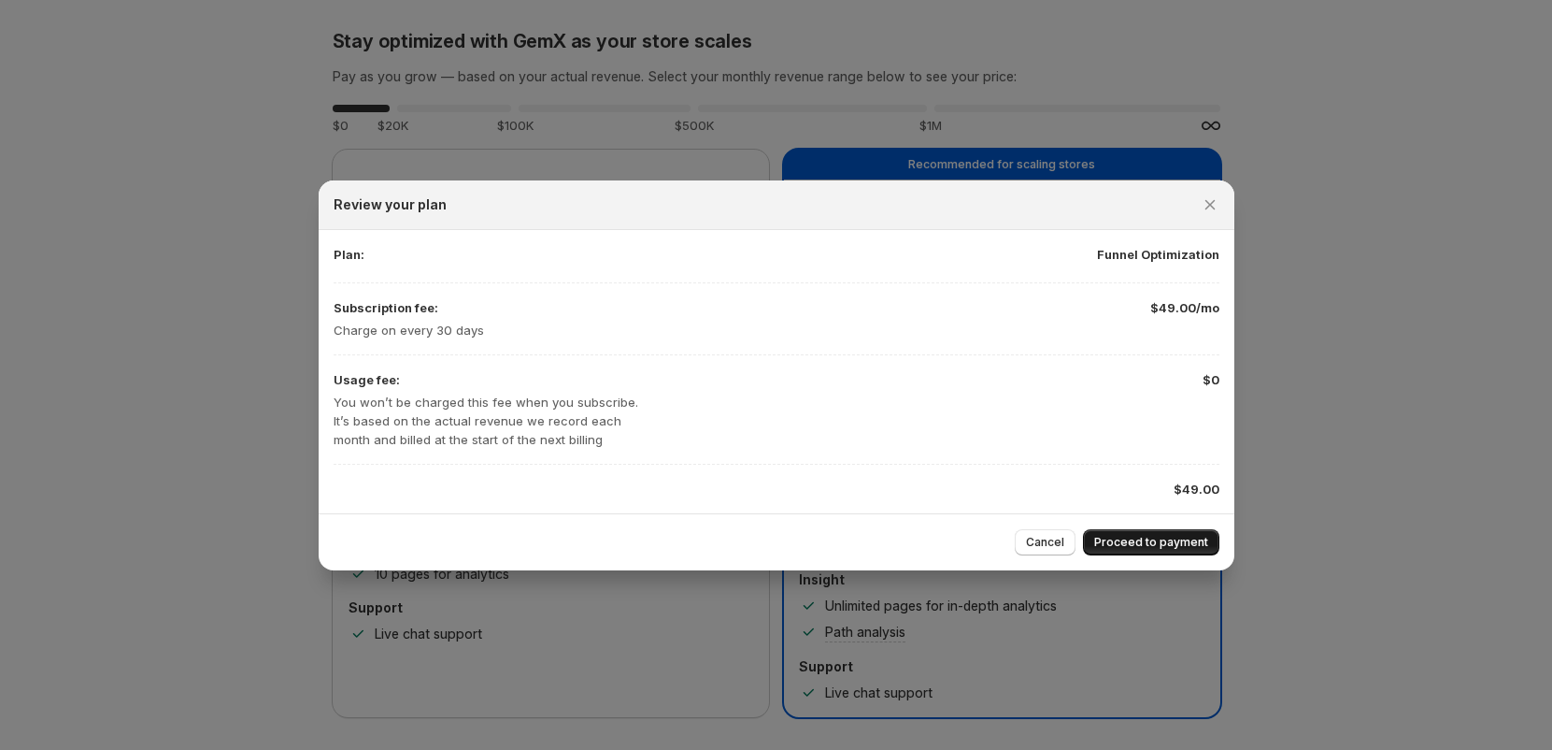
click at [1142, 537] on span "Proceed to payment" at bounding box center [1151, 542] width 114 height 15
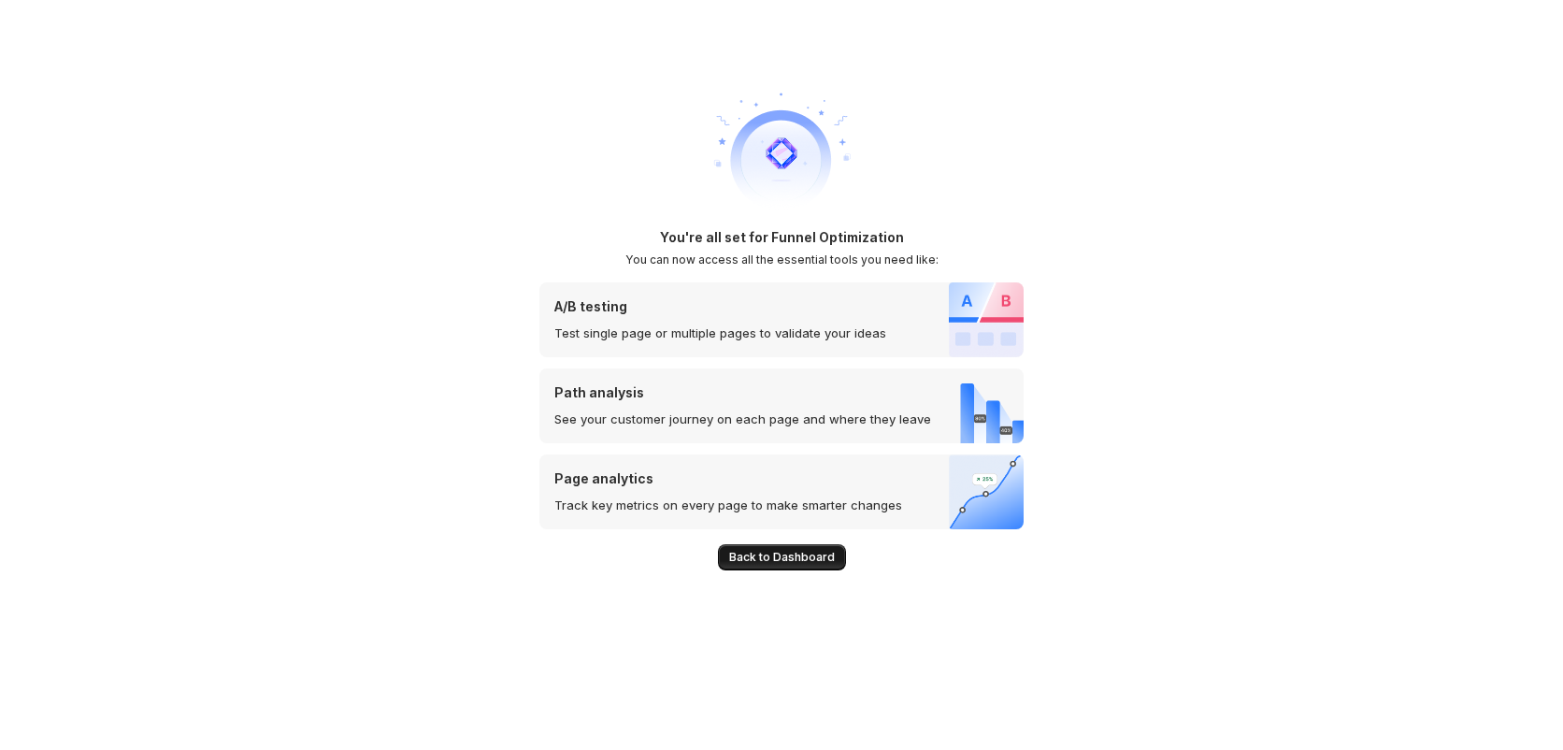
click at [800, 553] on span "Back to Dashboard" at bounding box center [782, 557] width 106 height 15
